Goal: Information Seeking & Learning: Learn about a topic

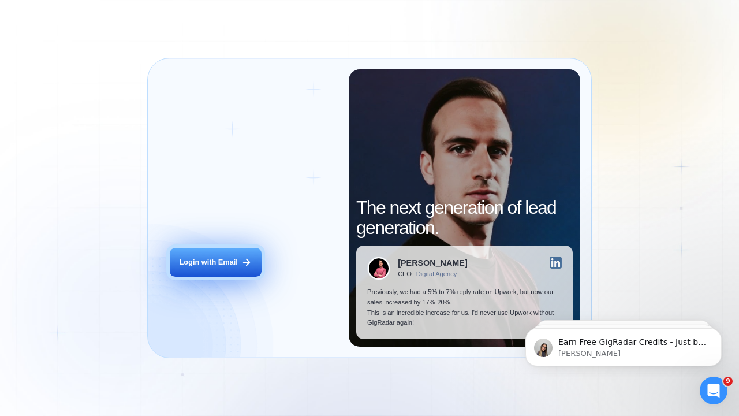
click at [225, 262] on div "Login with Email" at bounding box center [209, 262] width 58 height 10
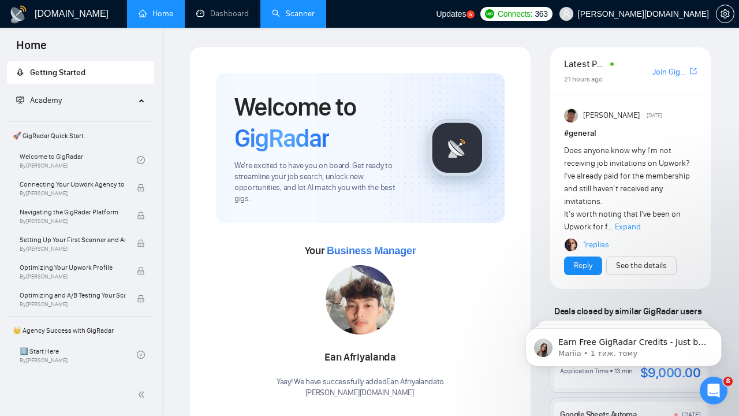
click at [274, 13] on link "Scanner" at bounding box center [293, 14] width 43 height 10
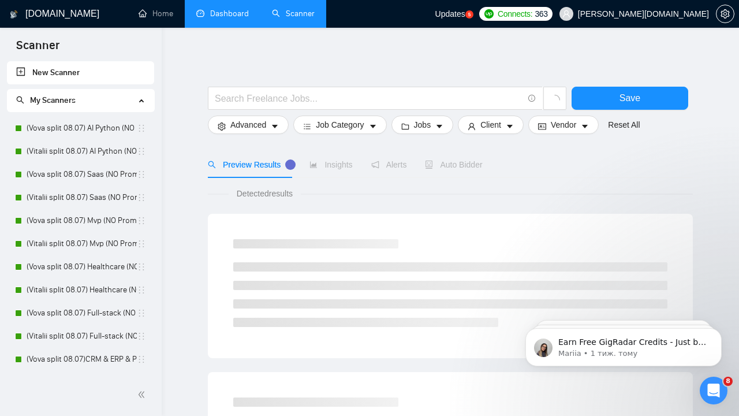
click at [224, 10] on link "Dashboard" at bounding box center [222, 14] width 53 height 10
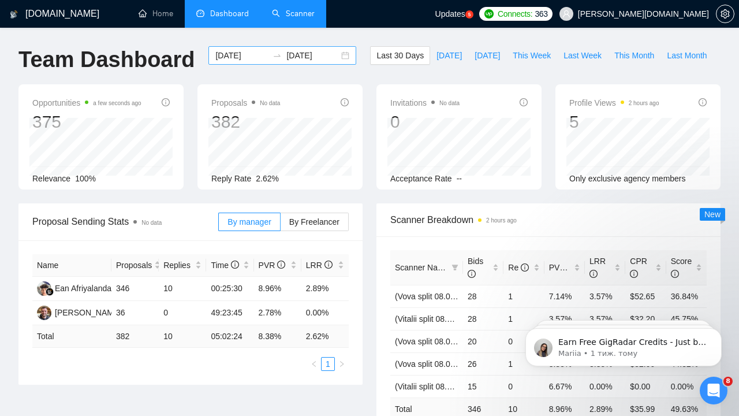
click at [338, 54] on div "2025-07-12 2025-08-11" at bounding box center [282, 55] width 148 height 18
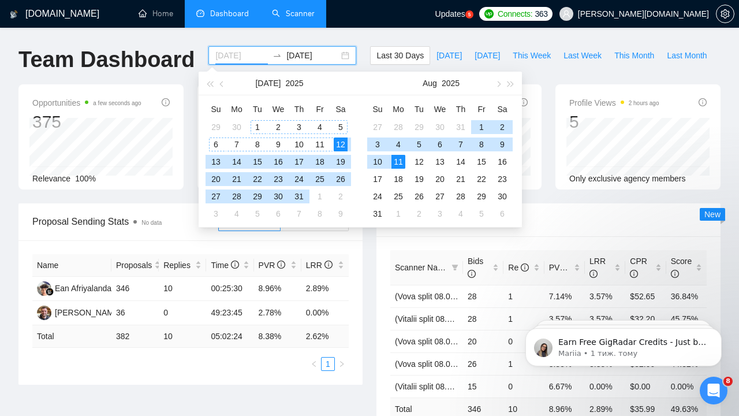
type input "2025-07-01"
click at [257, 126] on div "1" at bounding box center [258, 127] width 14 height 14
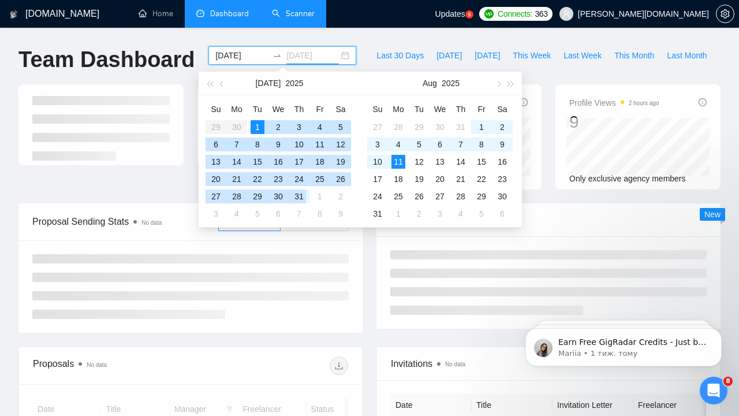
click at [303, 192] on div "31" at bounding box center [299, 196] width 14 height 14
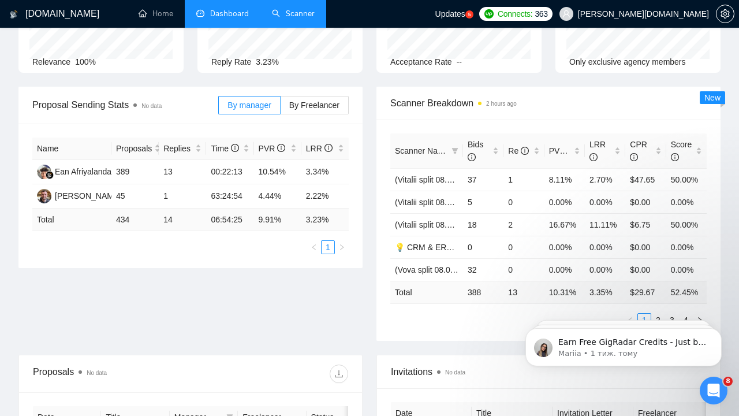
scroll to position [121, 0]
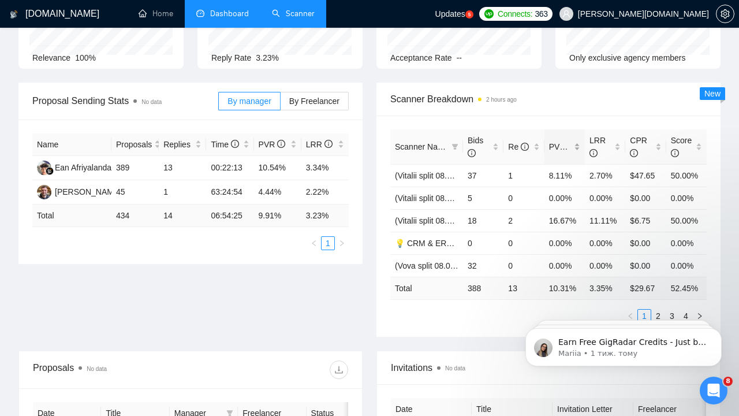
click at [558, 143] on span "PVR" at bounding box center [562, 146] width 27 height 9
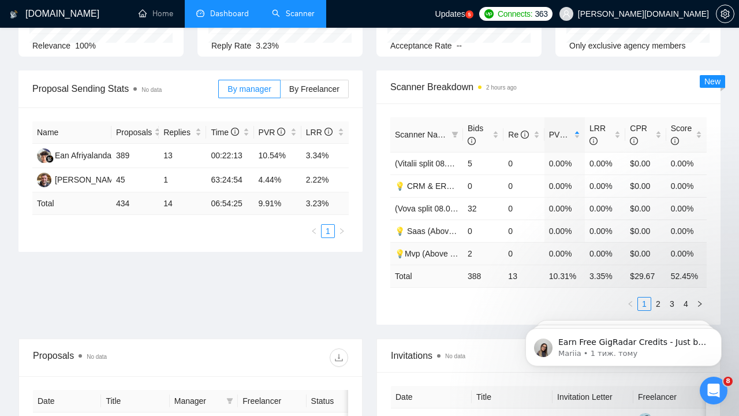
scroll to position [138, 0]
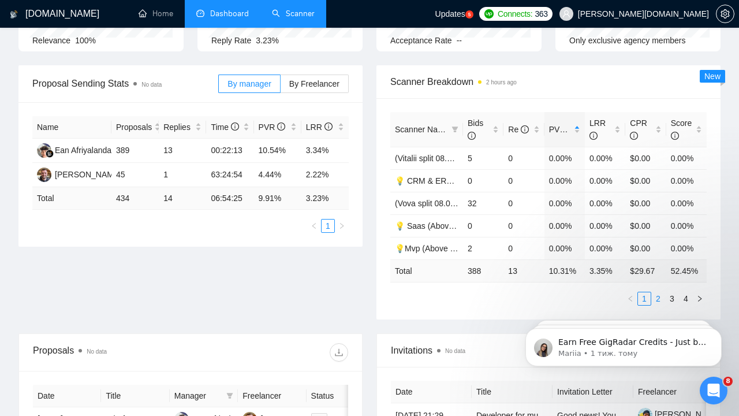
click at [658, 299] on link "2" at bounding box center [658, 298] width 13 height 13
click at [675, 299] on link "3" at bounding box center [672, 298] width 13 height 13
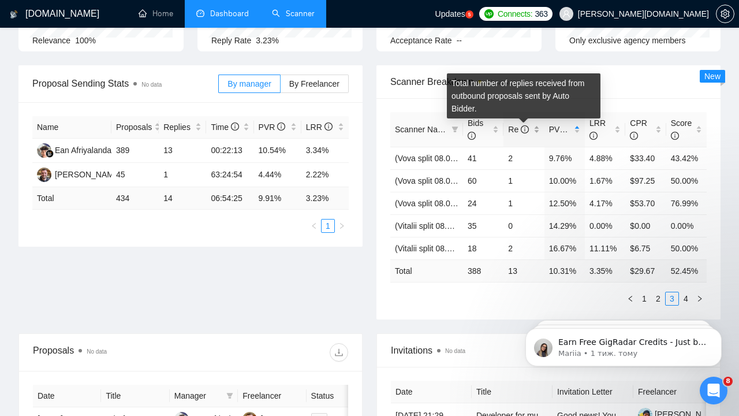
click at [525, 129] on icon "info-circle" at bounding box center [525, 129] width 8 height 8
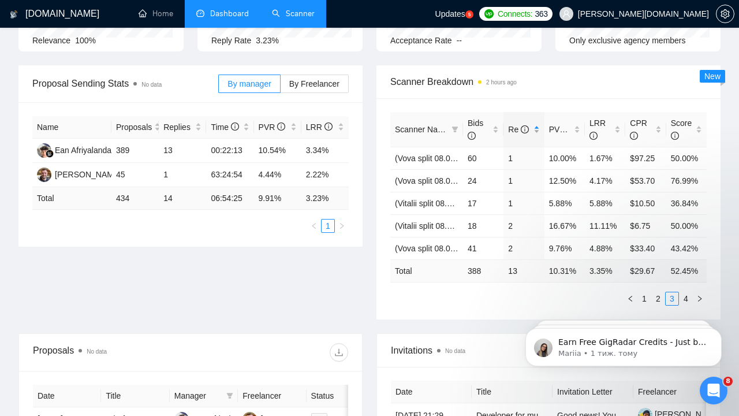
click at [539, 132] on div "Re" at bounding box center [523, 129] width 31 height 13
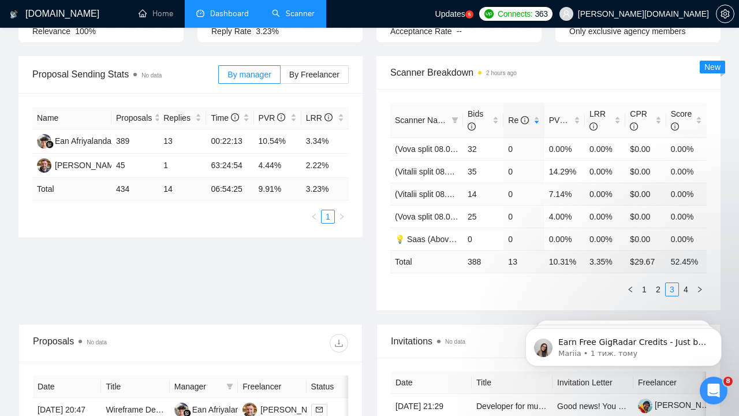
scroll to position [159, 0]
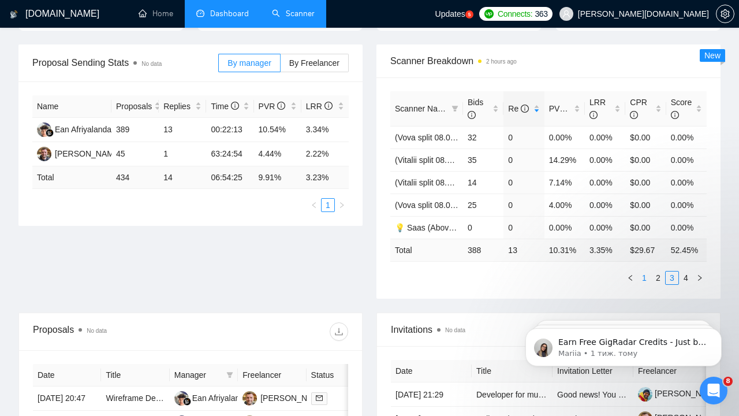
click at [646, 277] on link "1" at bounding box center [644, 277] width 13 height 13
click at [536, 110] on div "Re" at bounding box center [523, 108] width 31 height 13
click at [537, 104] on div "Re" at bounding box center [523, 108] width 31 height 13
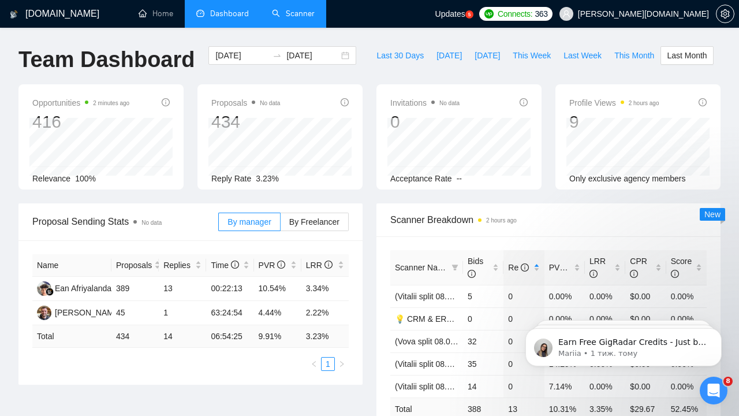
scroll to position [0, 0]
click at [252, 50] on input "2025-07-01" at bounding box center [241, 55] width 53 height 13
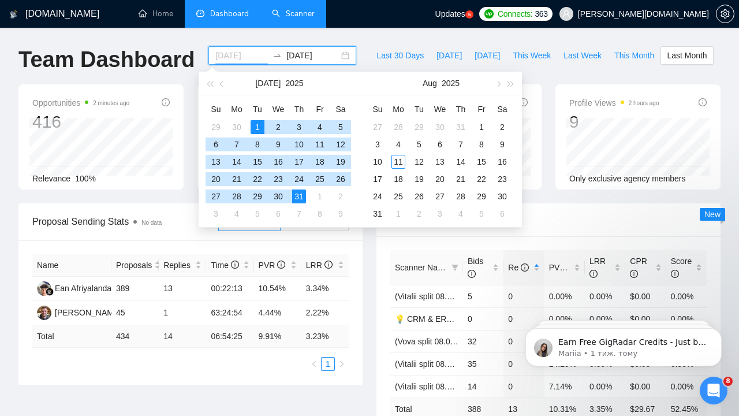
click at [259, 129] on div "1" at bounding box center [258, 127] width 14 height 14
type input "2025-08-11"
click at [402, 162] on div "11" at bounding box center [398, 162] width 14 height 14
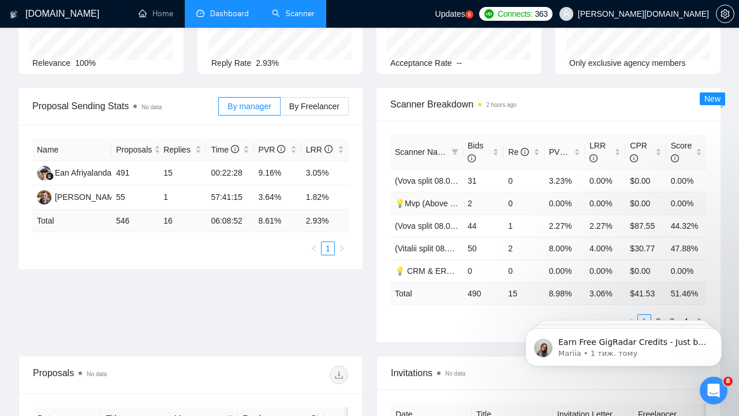
scroll to position [119, 0]
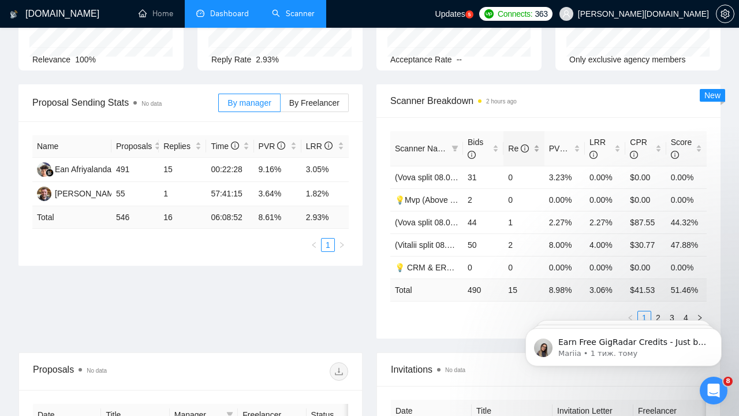
click at [513, 145] on span "Re" at bounding box center [518, 148] width 21 height 9
click at [418, 218] on link "💡 CRM & ERP & PMS (Above average)" at bounding box center [468, 222] width 146 height 9
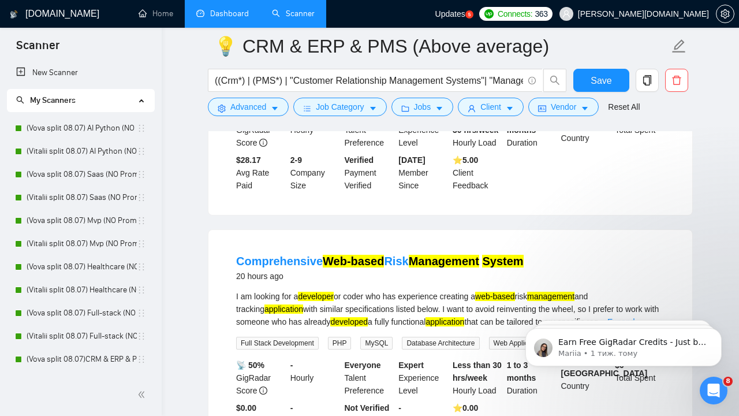
scroll to position [278, 0]
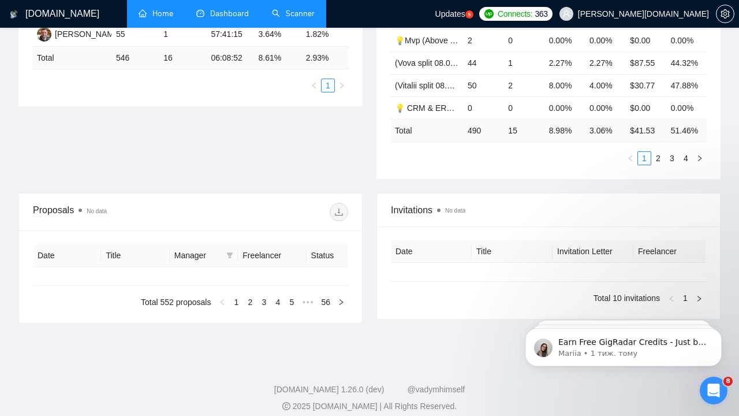
type input "2025-07-01"
type input "2025-08-11"
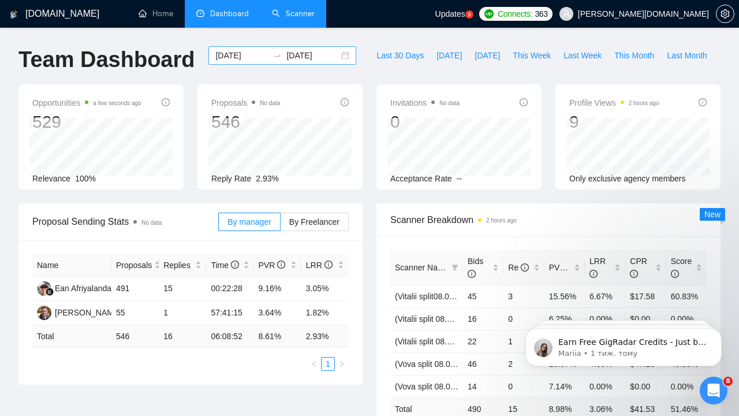
click at [245, 56] on input "2025-07-01" at bounding box center [241, 55] width 53 height 13
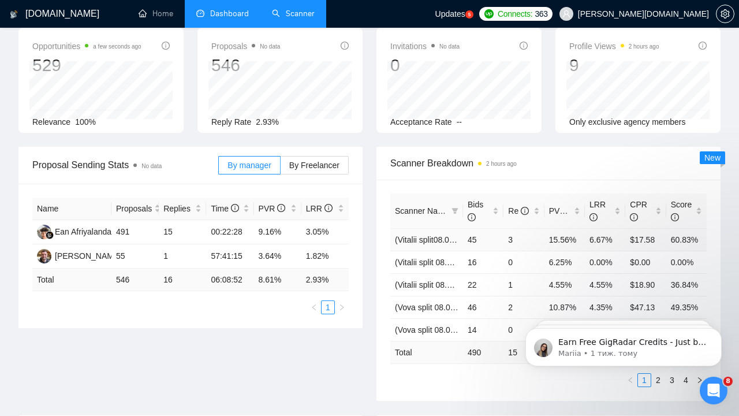
scroll to position [57, 0]
click at [517, 210] on span "Re" at bounding box center [518, 209] width 21 height 9
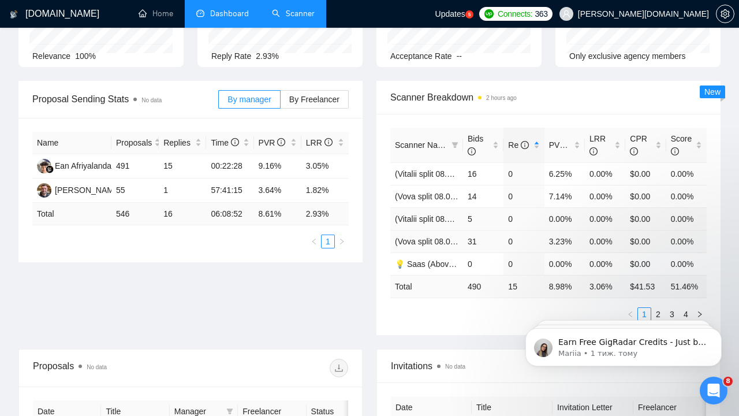
scroll to position [123, 0]
click at [558, 141] on span "PVR" at bounding box center [562, 144] width 27 height 9
click at [517, 146] on span "Re" at bounding box center [518, 144] width 21 height 9
click at [554, 142] on span "PVR" at bounding box center [562, 144] width 27 height 9
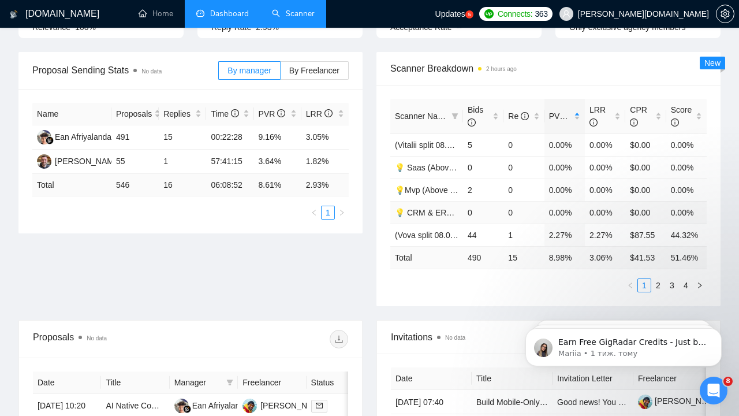
scroll to position [152, 0]
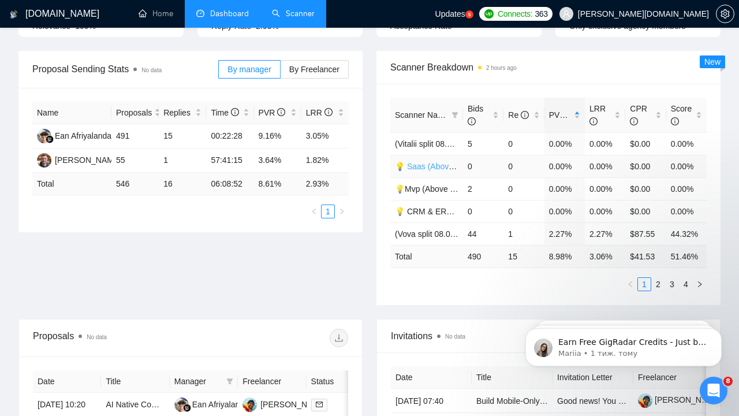
click at [426, 168] on link "💡 Saas (Above average)" at bounding box center [441, 166] width 92 height 9
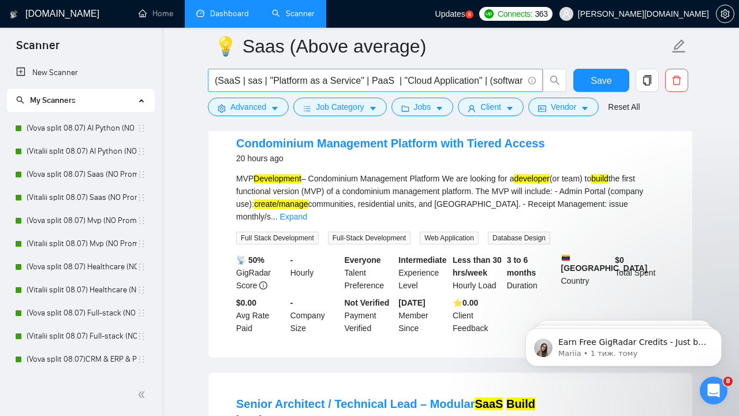
scroll to position [128, 0]
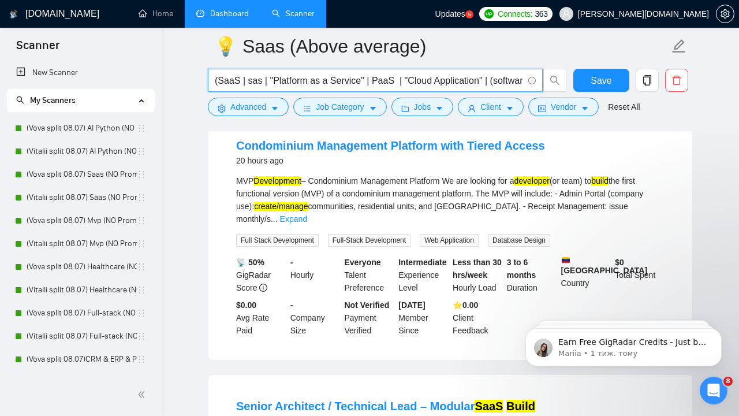
click at [412, 80] on input "(SaaS | sas | "Platform as a Service" | PaaS | "Cloud Application" | (software*…" at bounding box center [369, 80] width 308 height 14
click at [418, 79] on input "(SaaS | sas | "Platform as a Service" | PaaS | "Cloud Application" | (software*…" at bounding box center [369, 80] width 308 height 14
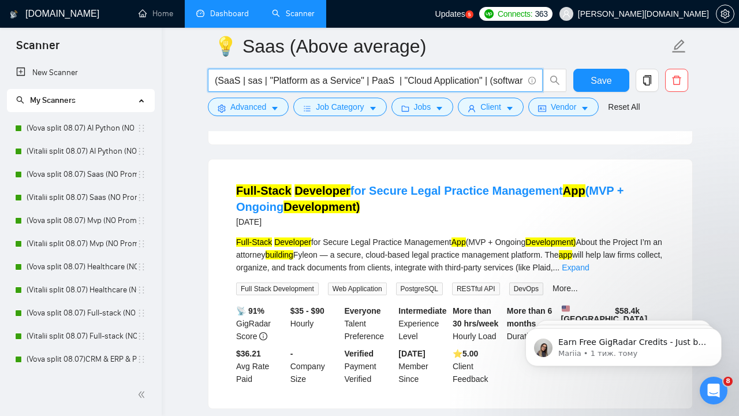
scroll to position [593, 0]
